Goal: Entertainment & Leisure: Browse casually

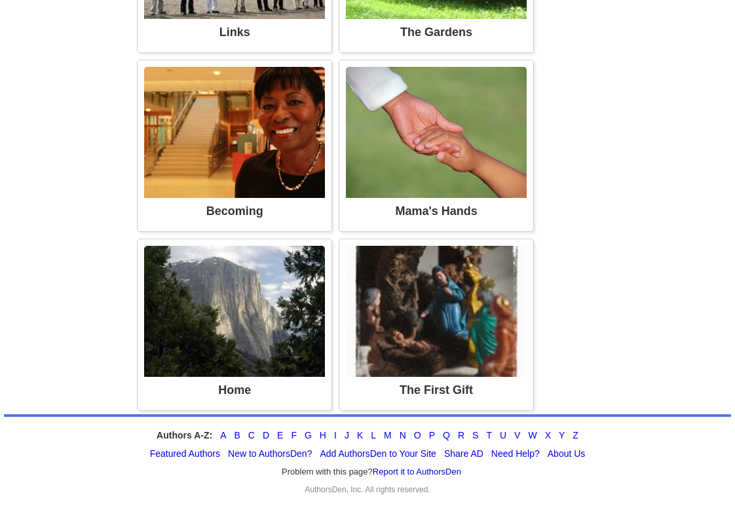
scroll to position [1593, 0]
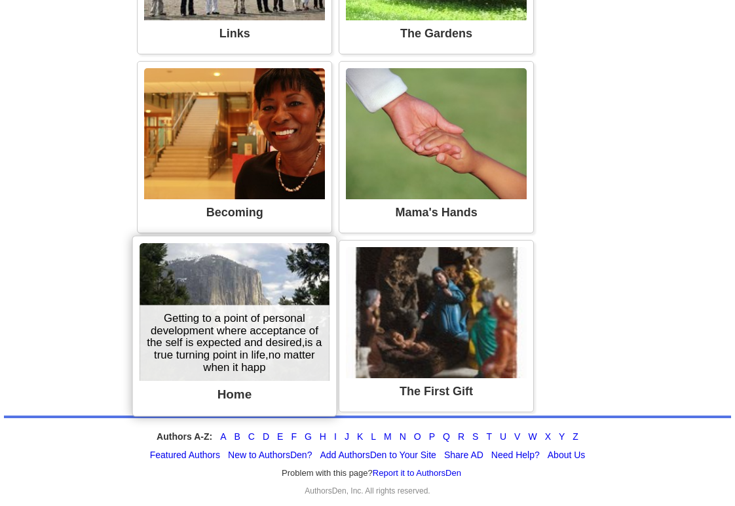
click at [175, 279] on img at bounding box center [234, 312] width 190 height 138
click at [176, 280] on img at bounding box center [234, 312] width 190 height 138
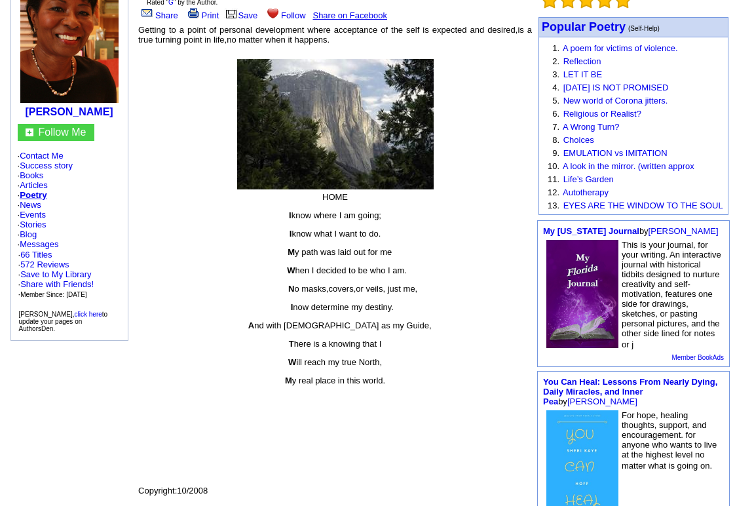
scroll to position [153, 0]
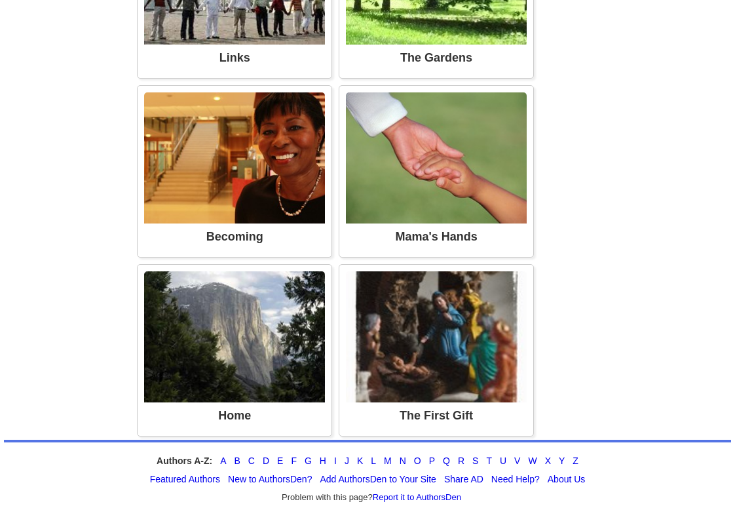
scroll to position [1574, 0]
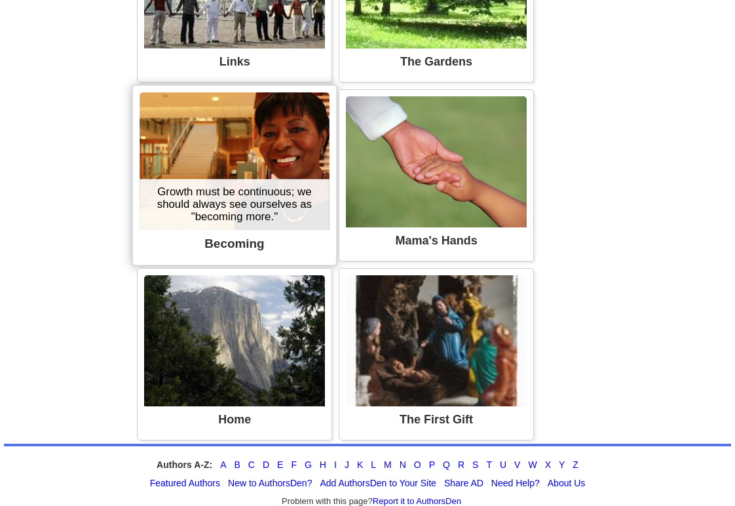
click at [195, 191] on div "Growth must be continuous; we should always see ourselves as "becoming more."" at bounding box center [234, 204] width 190 height 51
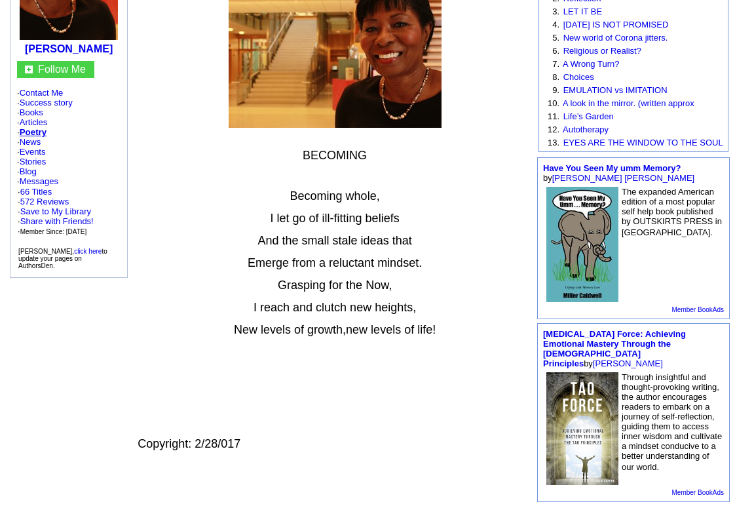
scroll to position [198, 0]
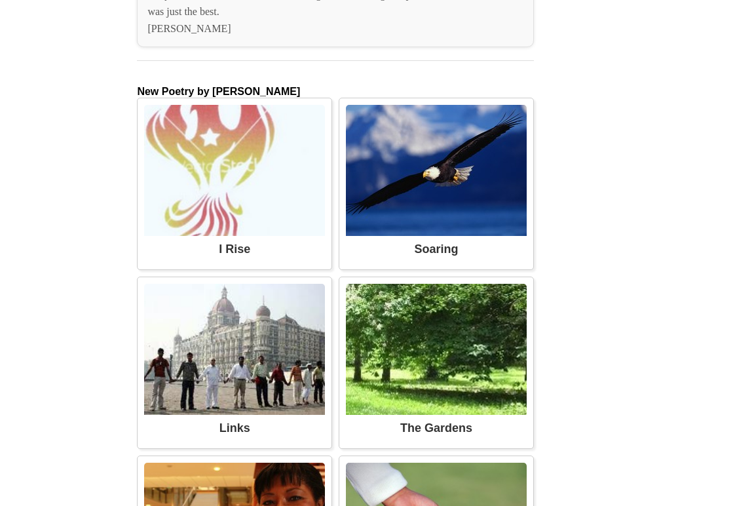
scroll to position [1206, 0]
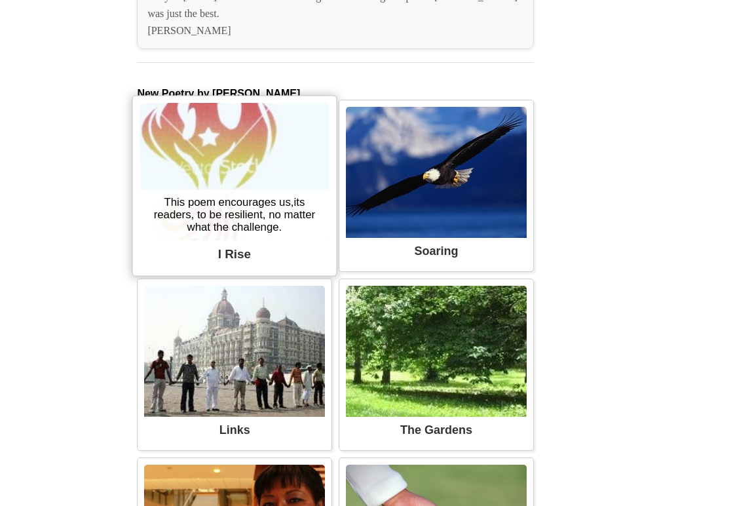
click at [223, 155] on img at bounding box center [234, 172] width 190 height 138
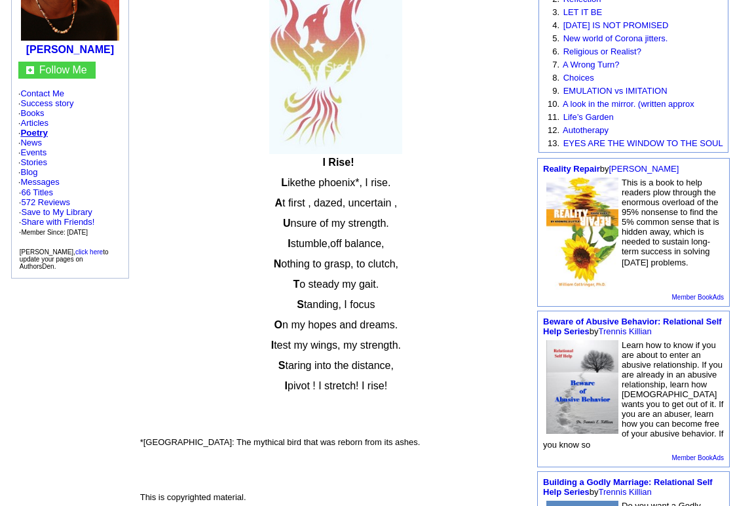
scroll to position [205, 0]
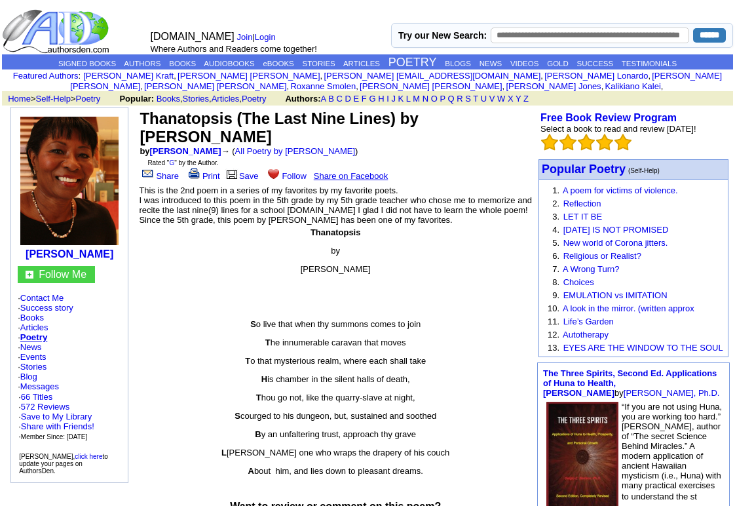
scroll to position [1206, 0]
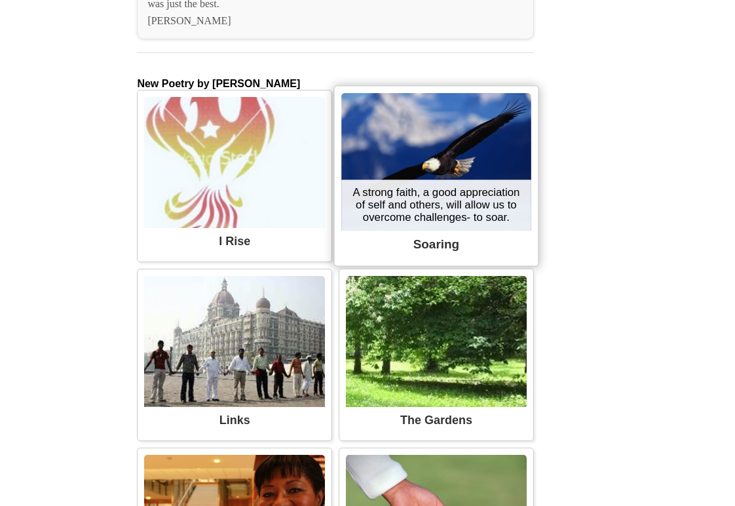
click at [379, 179] on div "A strong faith, a good appreciation of self and others, will allow us to overco…" at bounding box center [436, 204] width 190 height 51
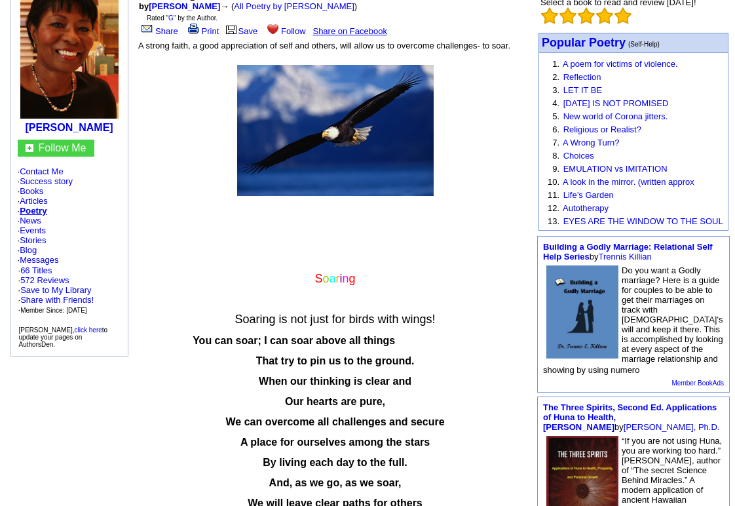
scroll to position [125, 0]
